Goal: Task Accomplishment & Management: Manage account settings

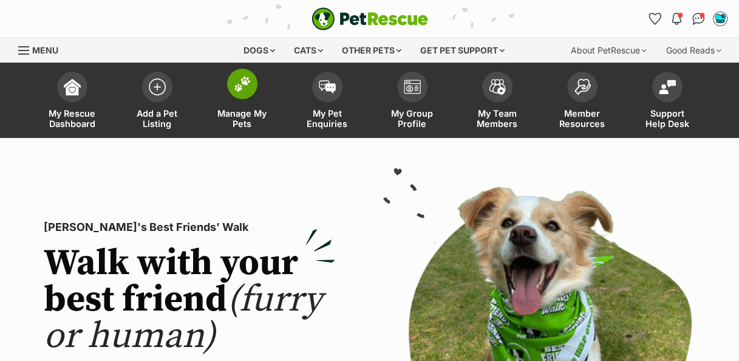
click at [243, 92] on span at bounding box center [242, 84] width 30 height 30
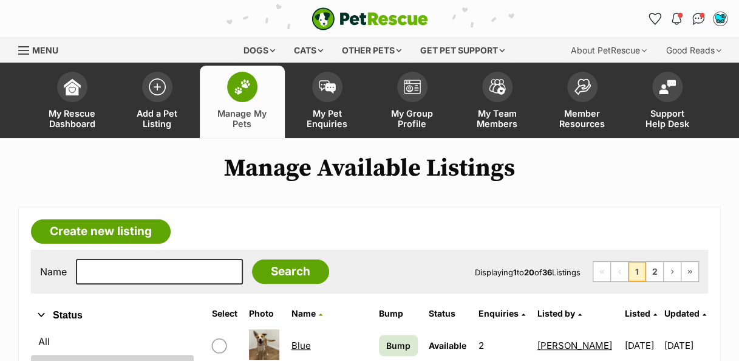
click at [148, 287] on div "Name Search Displaying 1 to 20 of 36 Listings First Page Previous Page 1 2 Next…" at bounding box center [369, 272] width 677 height 44
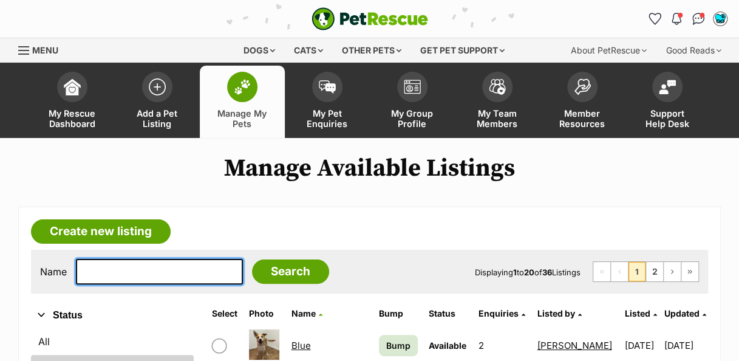
click at [149, 270] on input "text" at bounding box center [159, 272] width 167 height 26
type input "starburst"
click at [252, 259] on input "Search" at bounding box center [290, 271] width 77 height 24
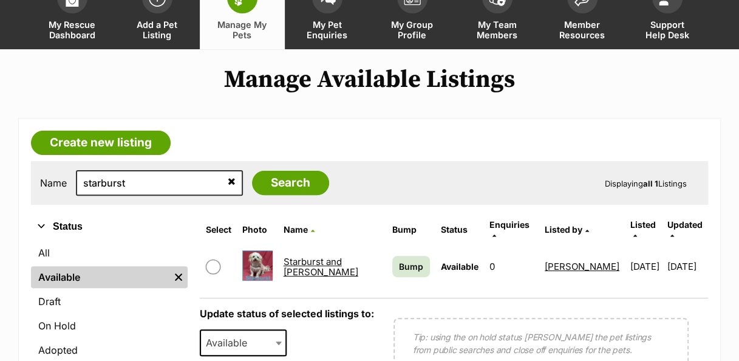
scroll to position [90, 0]
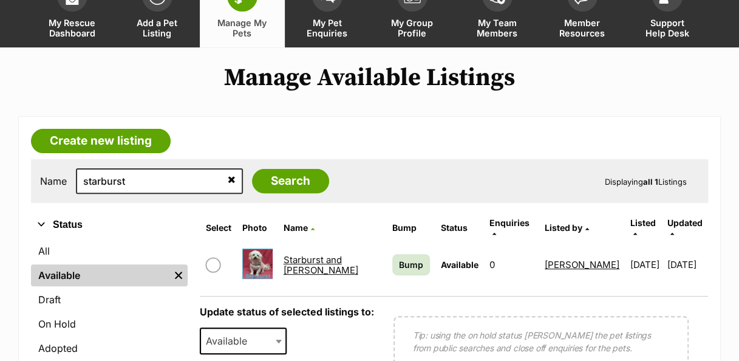
click at [220, 258] on input "checkbox" at bounding box center [213, 265] width 15 height 15
checkbox input "true"
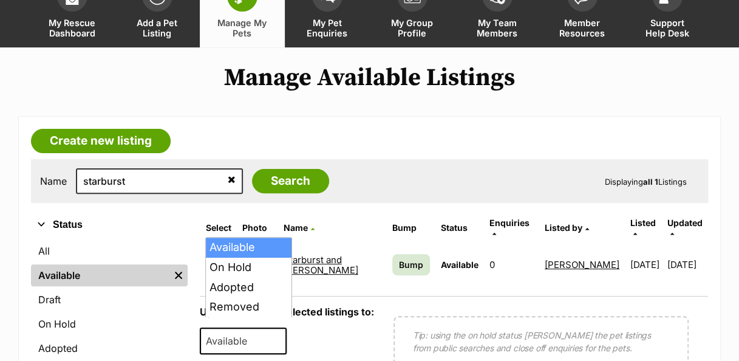
click at [281, 330] on span at bounding box center [280, 340] width 12 height 27
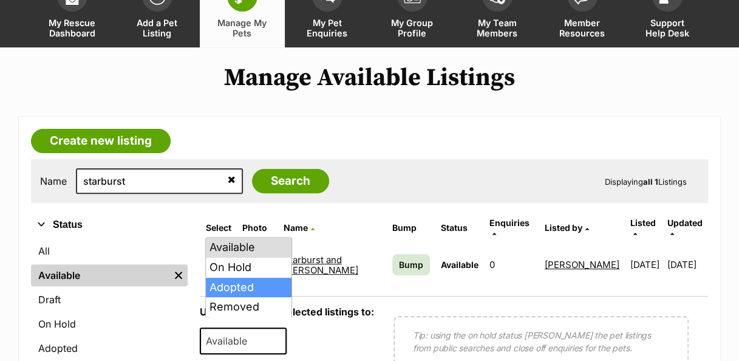
select select "rehomed"
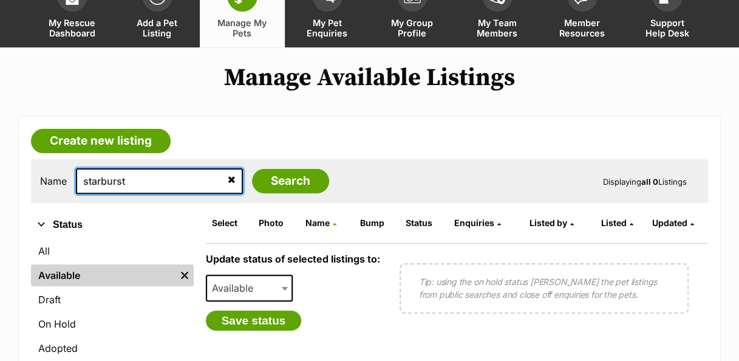
click at [169, 177] on input "starburst" at bounding box center [159, 181] width 167 height 26
type input "s"
type input "[PERSON_NAME]"
click at [252, 169] on input "Search" at bounding box center [290, 181] width 77 height 24
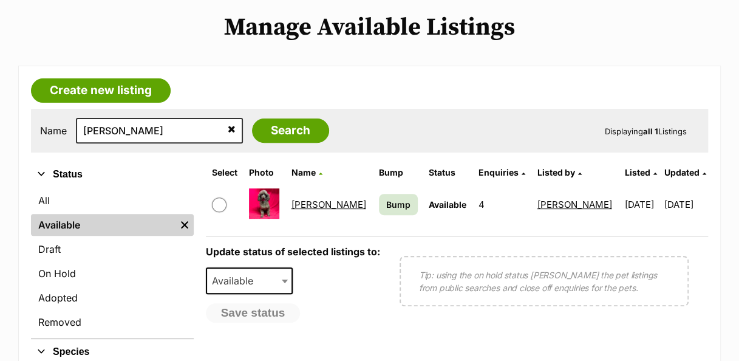
scroll to position [141, 0]
click at [217, 199] on input "checkbox" at bounding box center [219, 204] width 15 height 15
checkbox input "true"
click at [281, 287] on span at bounding box center [286, 280] width 12 height 27
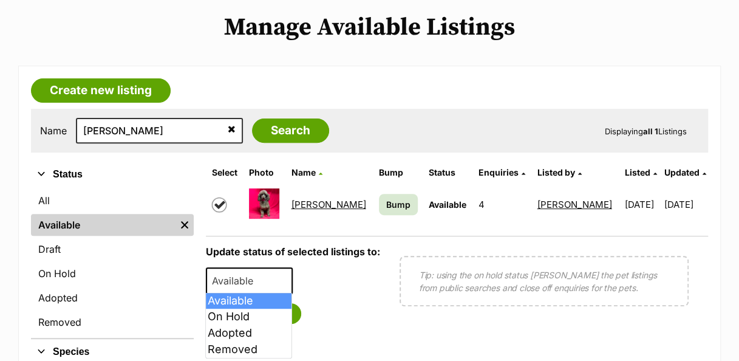
select select "rehomed"
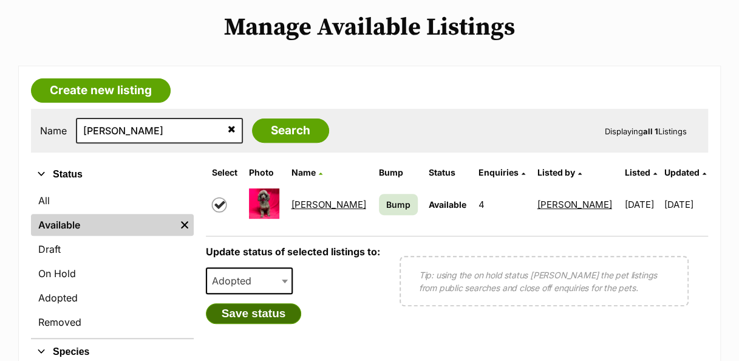
click at [281, 313] on button "Save status" at bounding box center [254, 313] width 96 height 21
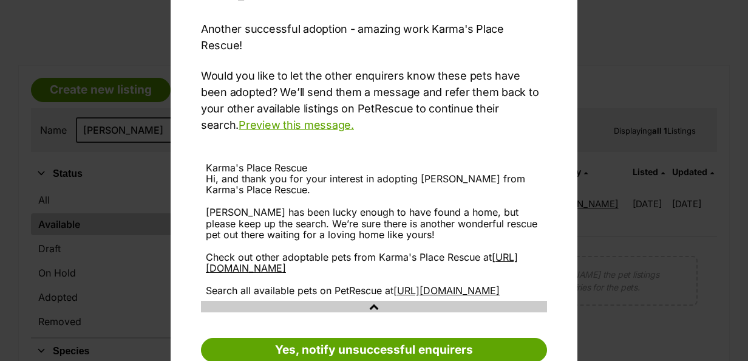
scroll to position [154, 0]
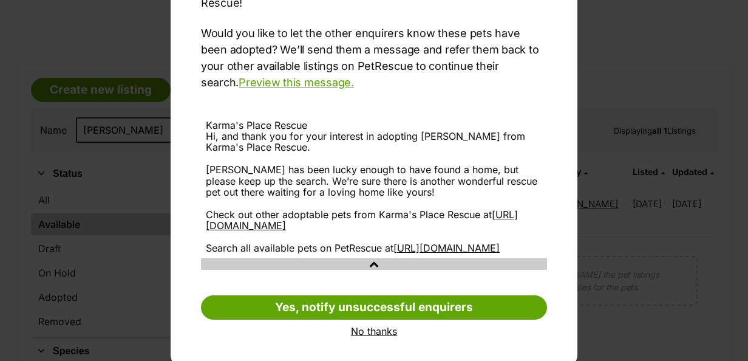
click at [476, 326] on link "No thanks" at bounding box center [374, 331] width 346 height 11
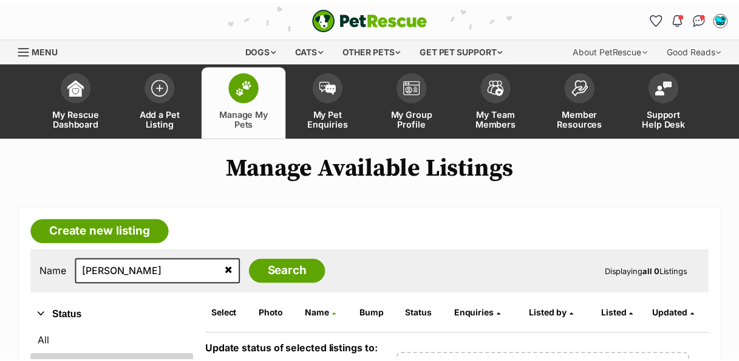
scroll to position [141, 0]
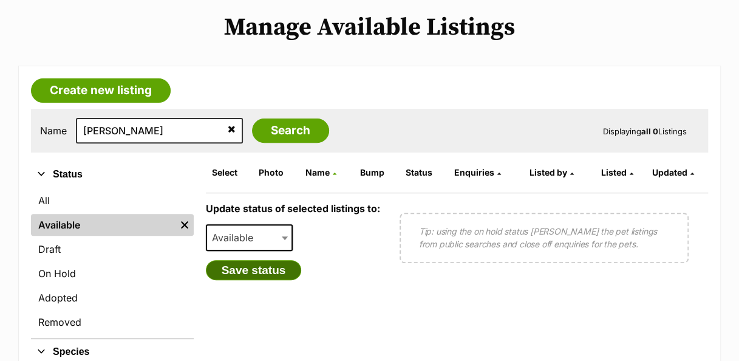
click at [285, 275] on button "Save status" at bounding box center [254, 270] width 96 height 21
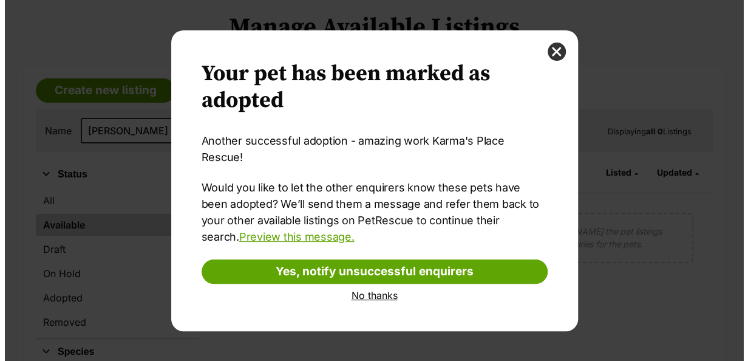
scroll to position [0, 0]
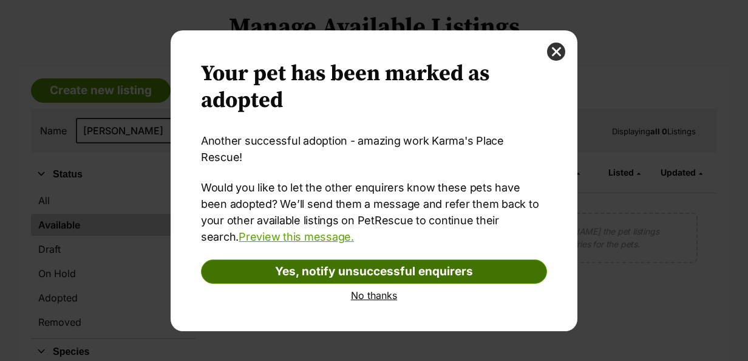
click at [443, 259] on link "Yes, notify unsuccessful enquirers" at bounding box center [374, 271] width 346 height 24
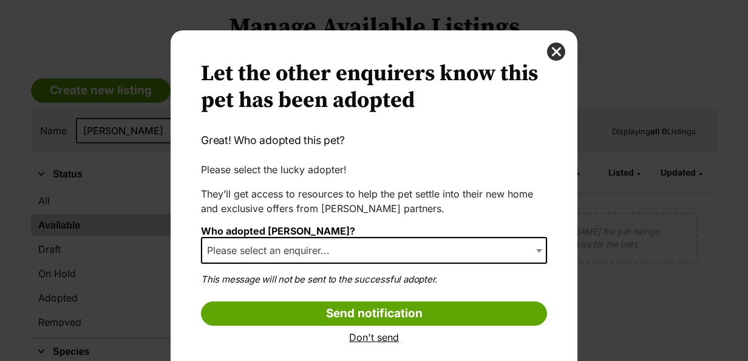
select select "other"
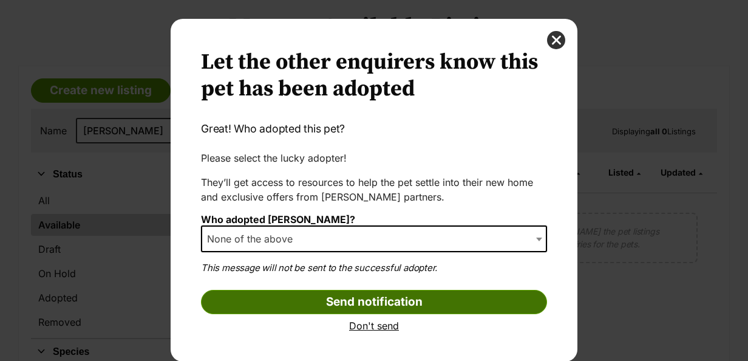
click at [463, 307] on input "Send notification" at bounding box center [374, 302] width 346 height 24
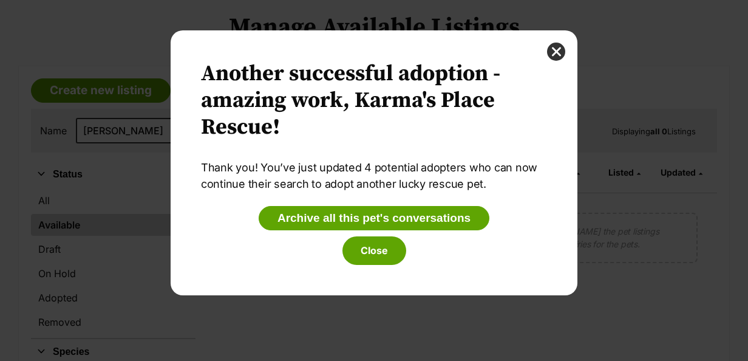
scroll to position [0, 0]
click at [385, 251] on button "Close" at bounding box center [375, 250] width 64 height 28
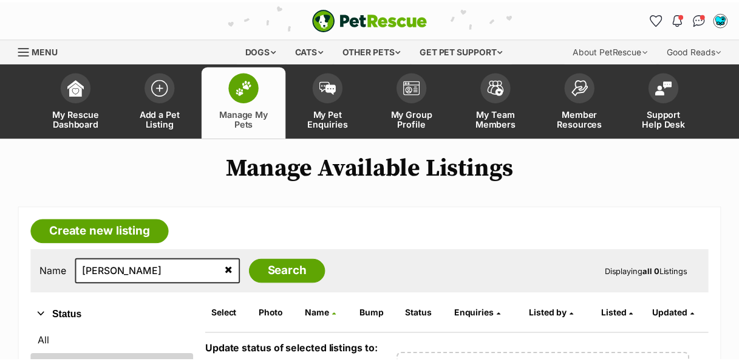
scroll to position [141, 0]
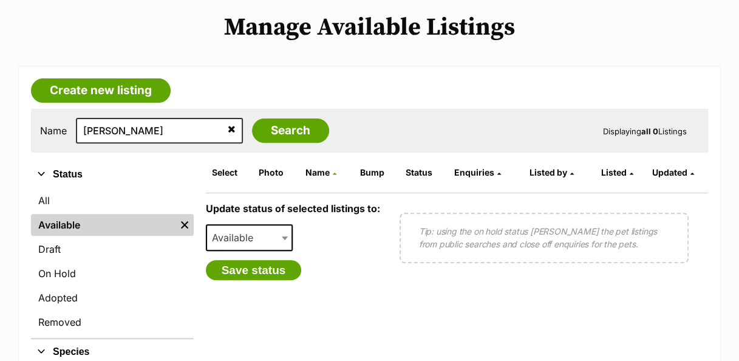
click at [81, 221] on link "Available" at bounding box center [103, 225] width 145 height 22
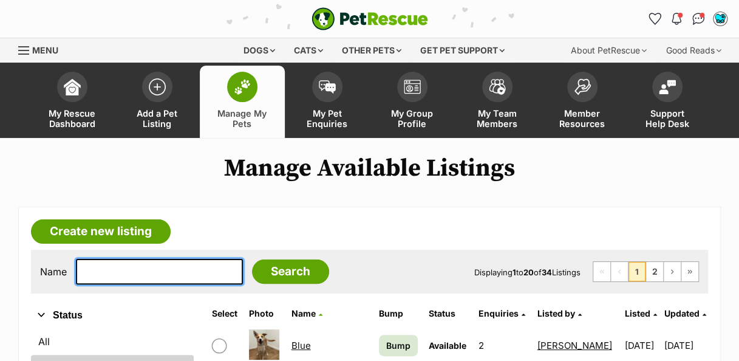
click at [128, 264] on input "text" at bounding box center [159, 272] width 167 height 26
type input "minnie"
click at [252, 259] on input "Search" at bounding box center [290, 271] width 77 height 24
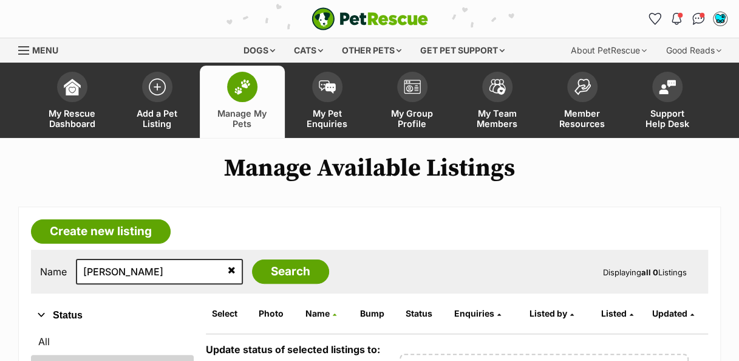
click at [228, 271] on icon at bounding box center [232, 270] width 8 height 10
